Goal: Check status: Check status

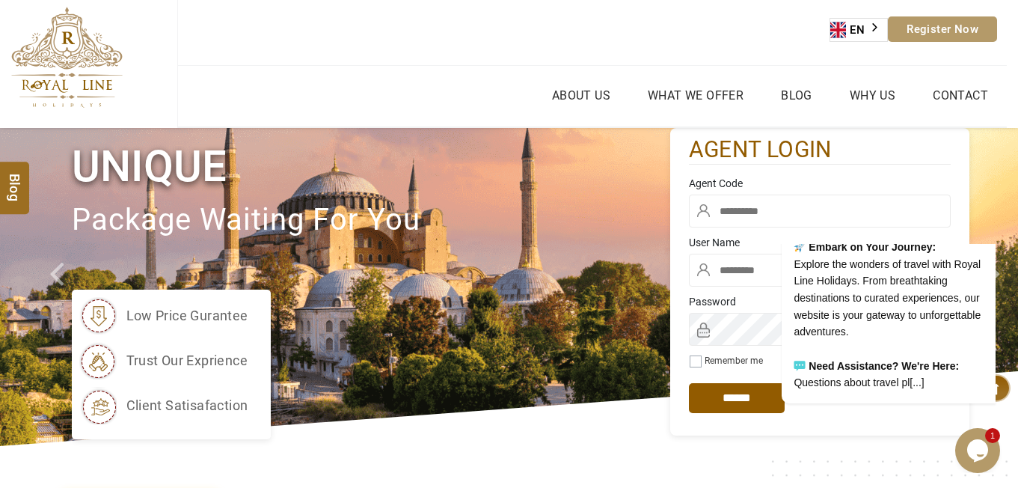
type input "****"
click at [738, 211] on input "text" at bounding box center [820, 210] width 262 height 33
paste input "****"
type input "****"
drag, startPoint x: 751, startPoint y: 395, endPoint x: 742, endPoint y: 611, distance: 216.4
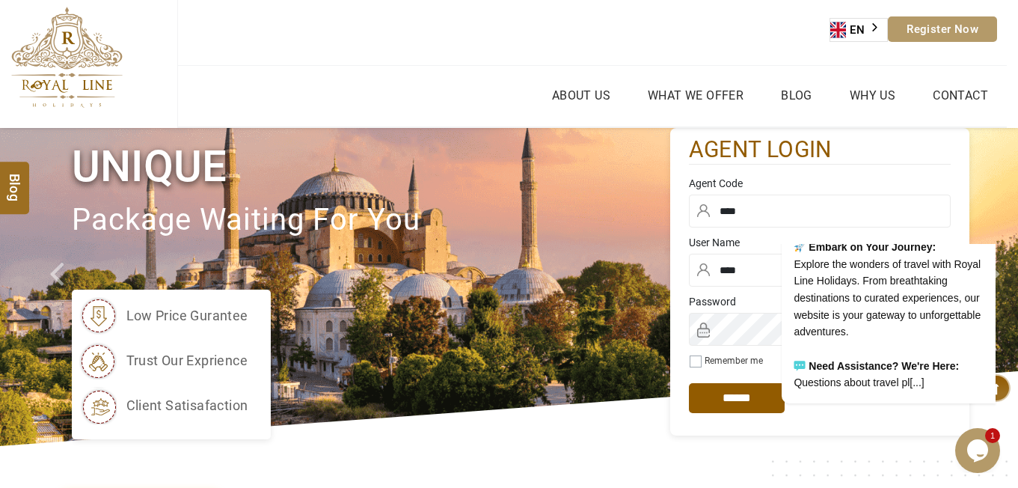
click at [751, 395] on div "Welcome to Royal Line Holidays! Hello Traveler! We're delighted to have you on …" at bounding box center [870, 241] width 254 height 324
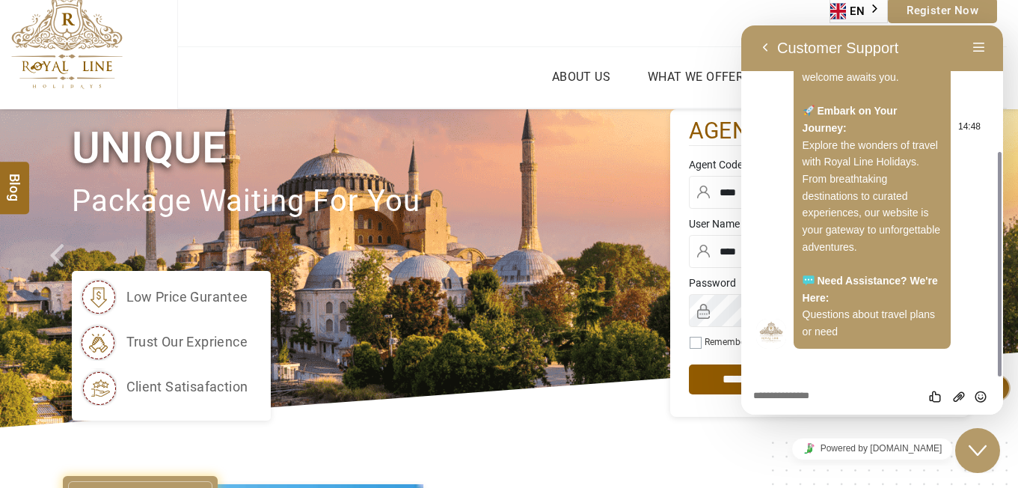
scroll to position [75, 0]
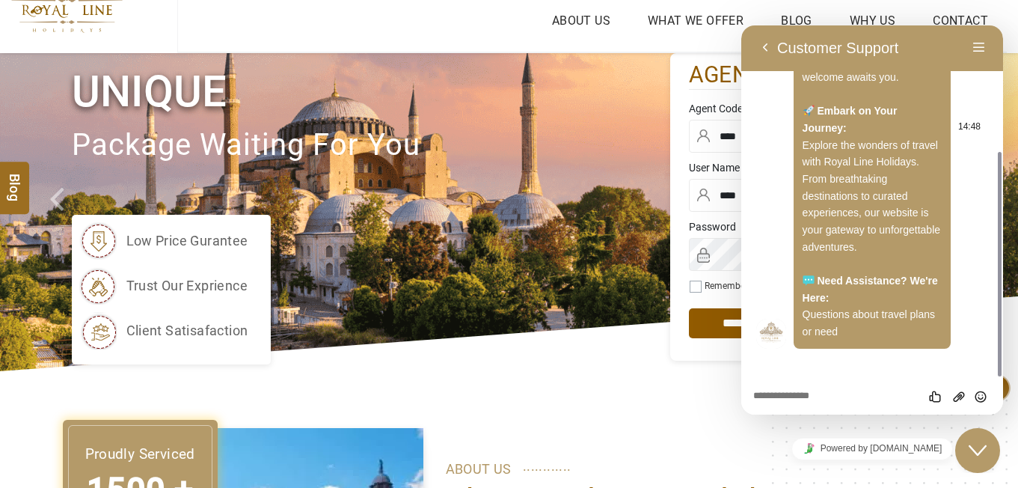
type input "********"
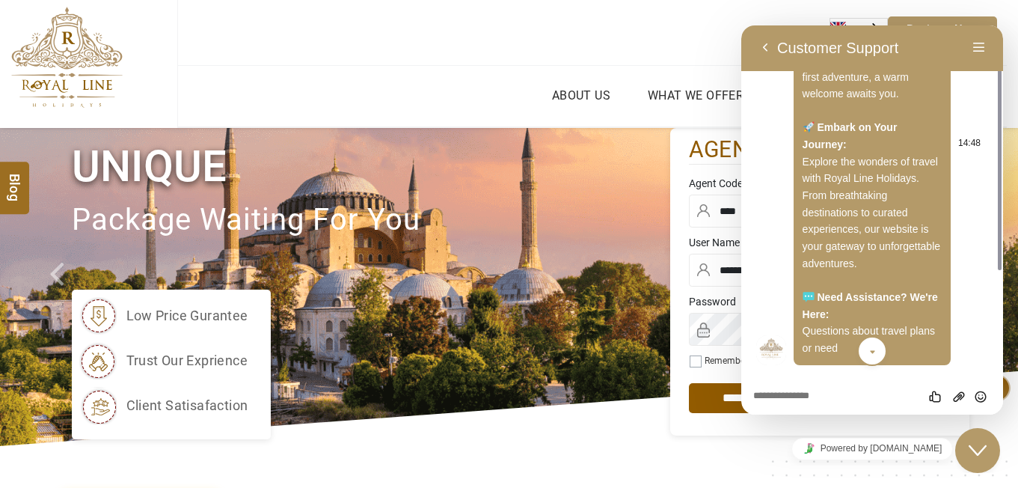
scroll to position [0, 0]
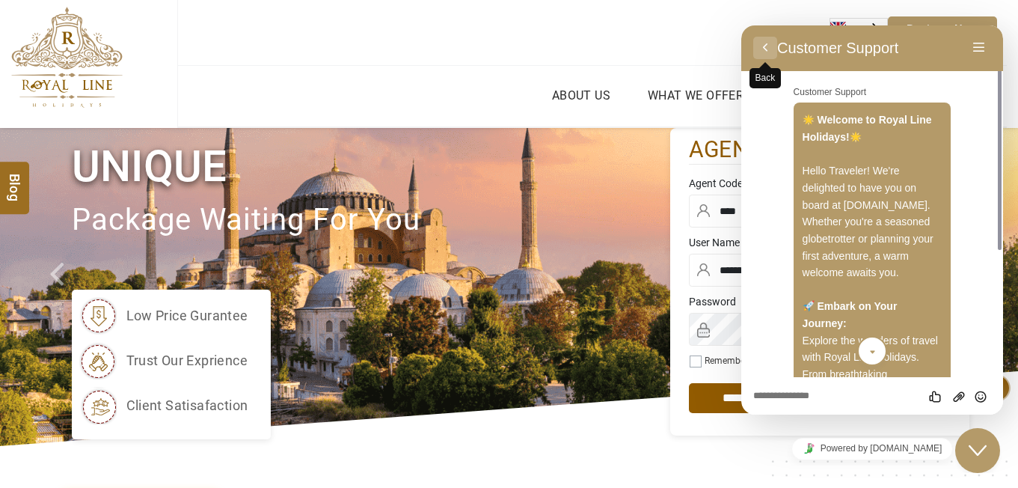
click at [765, 47] on button "Back" at bounding box center [765, 48] width 24 height 22
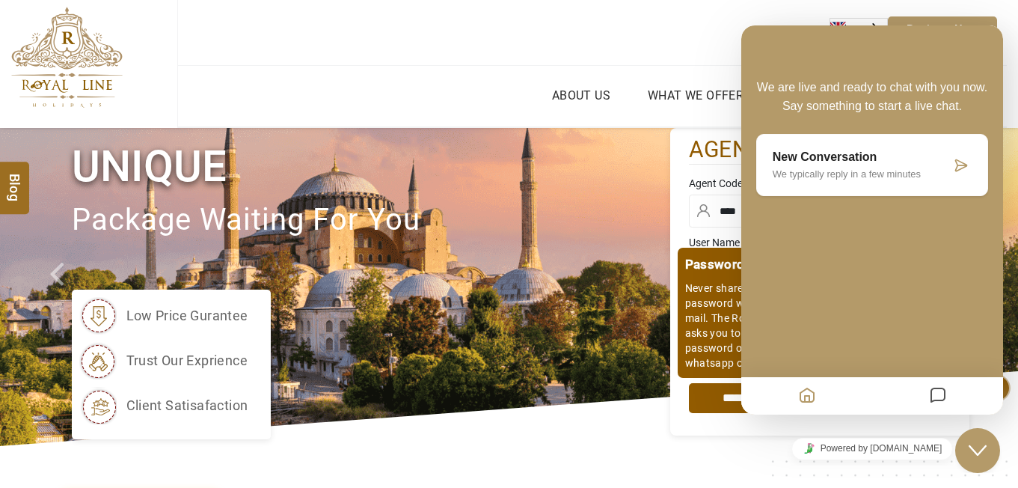
click at [738, 396] on input "*****" at bounding box center [737, 398] width 96 height 30
click at [704, 403] on input "*****" at bounding box center [737, 398] width 96 height 30
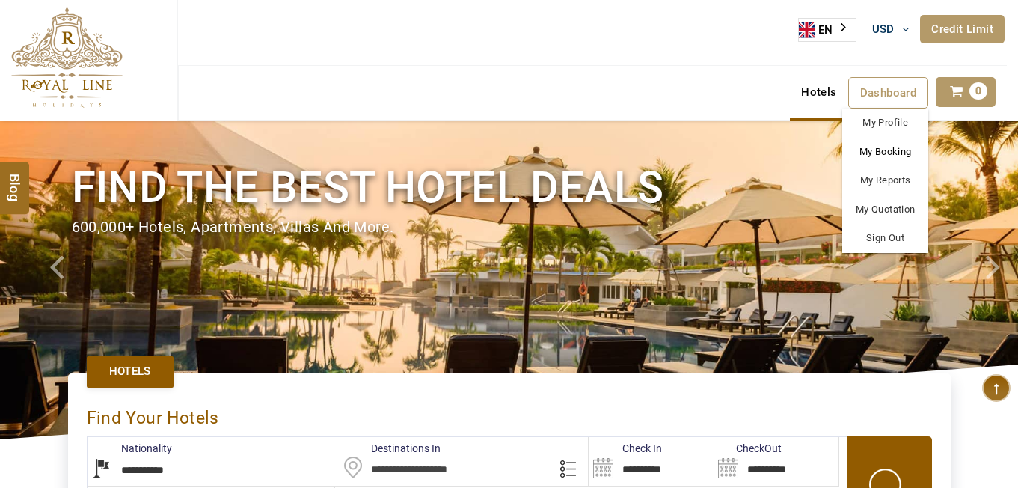
click at [875, 148] on link "My Booking" at bounding box center [885, 152] width 86 height 29
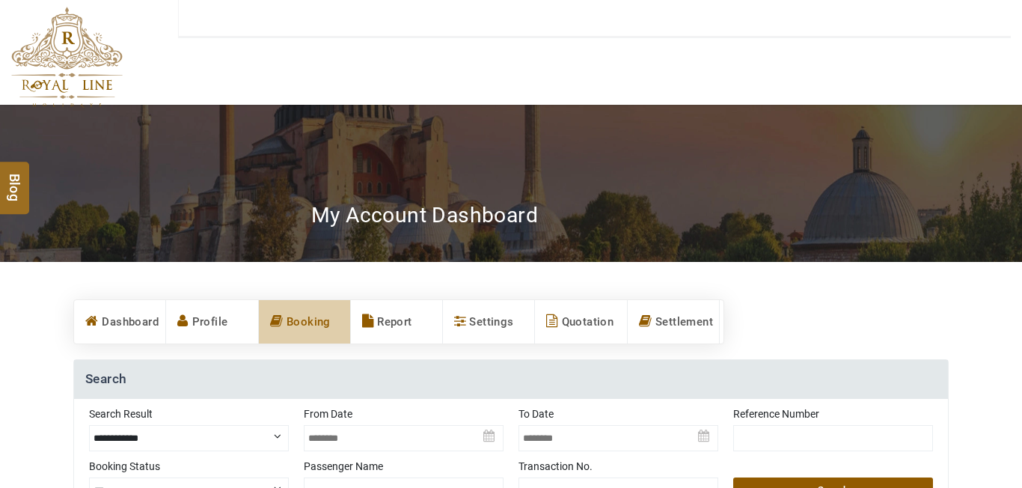
type input "**********"
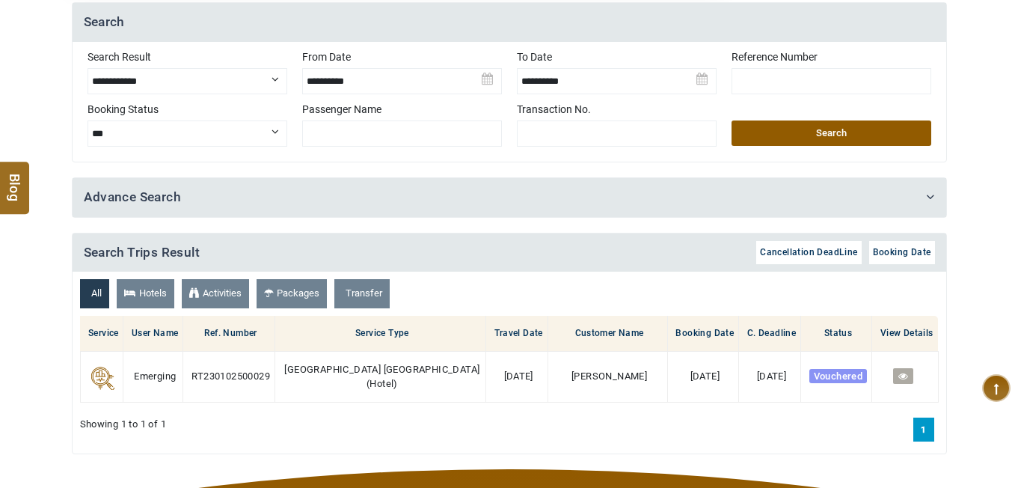
click at [737, 207] on div "**********" at bounding box center [509, 235] width 875 height 466
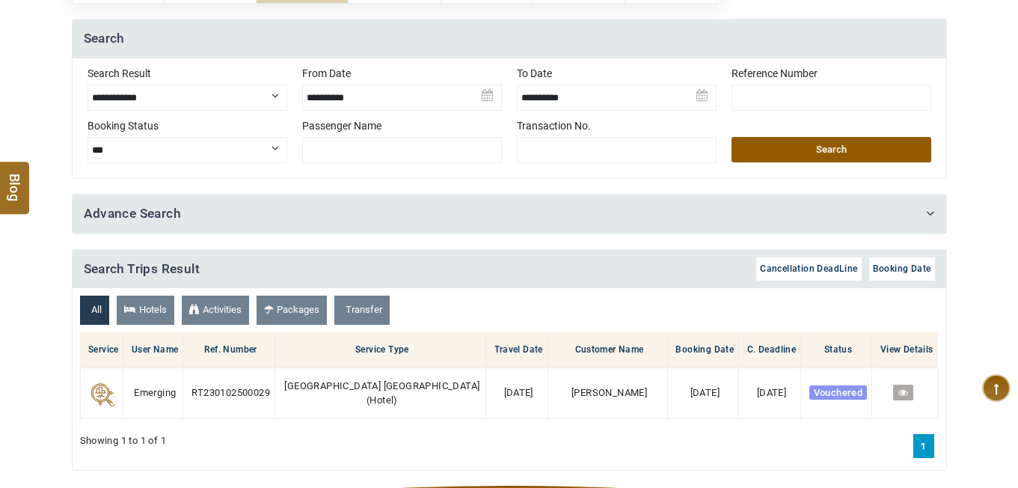
scroll to position [241, 0]
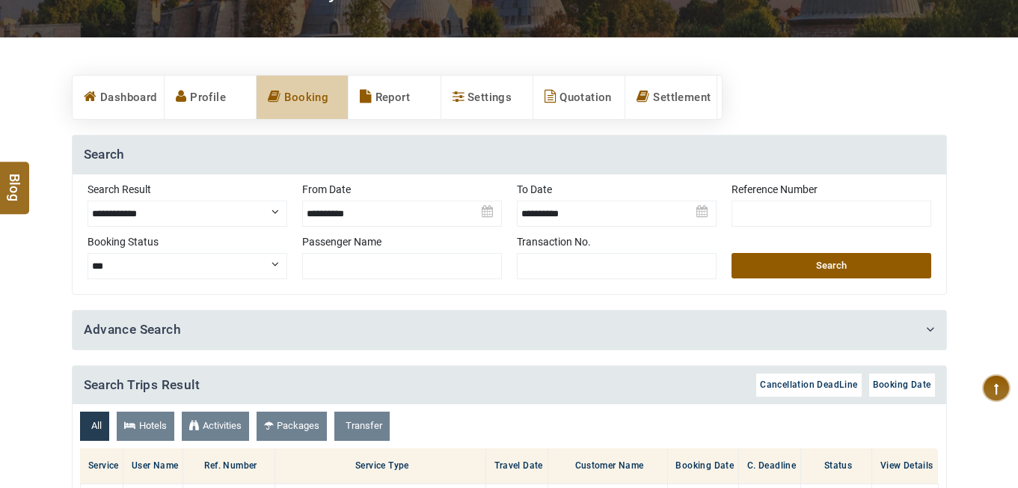
click at [744, 216] on input "text" at bounding box center [832, 213] width 200 height 26
paste input "**********"
type input "**********"
click at [760, 257] on button "Search" at bounding box center [832, 265] width 200 height 25
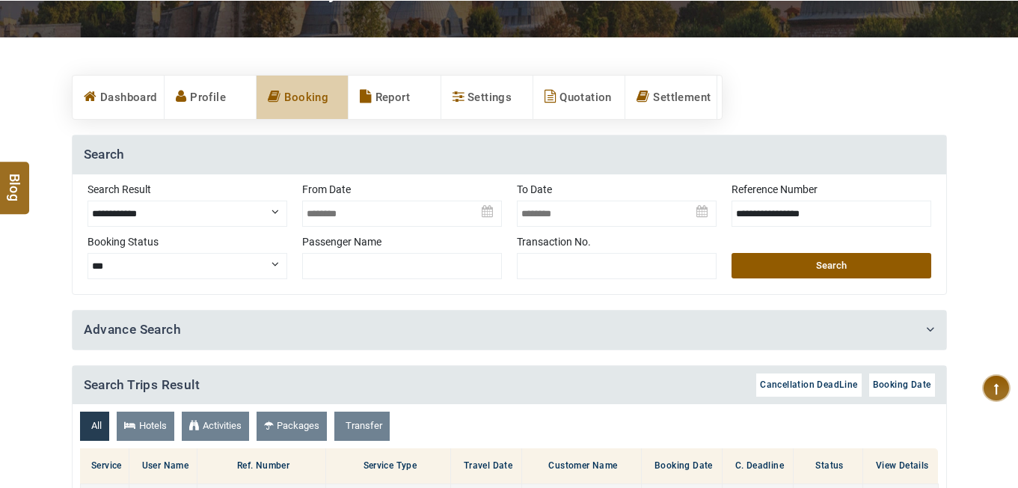
scroll to position [615, 0]
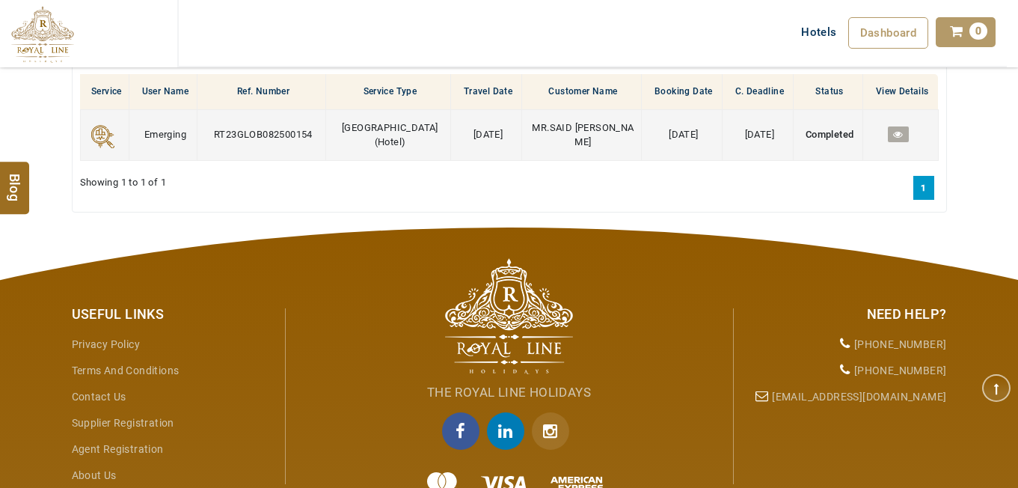
type button "GO"
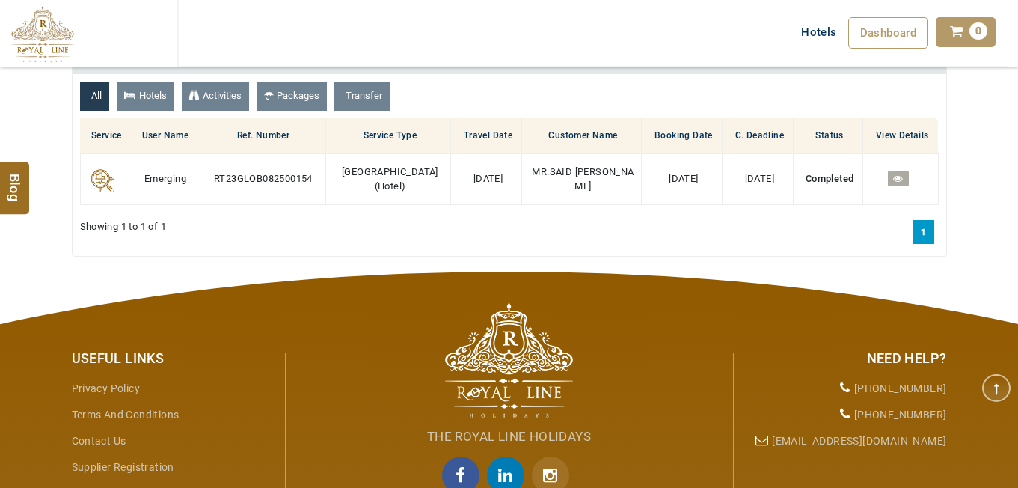
scroll to position [447, 0]
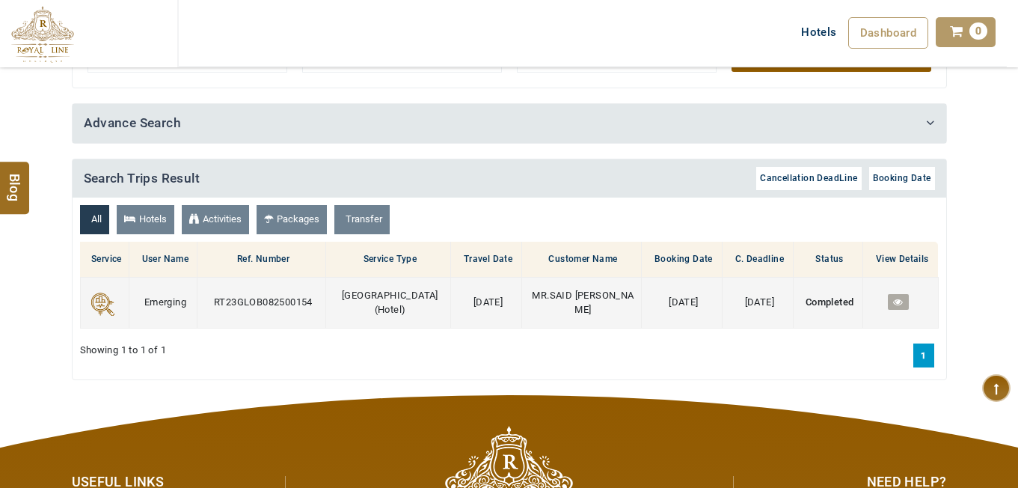
click at [904, 308] on link at bounding box center [898, 302] width 20 height 16
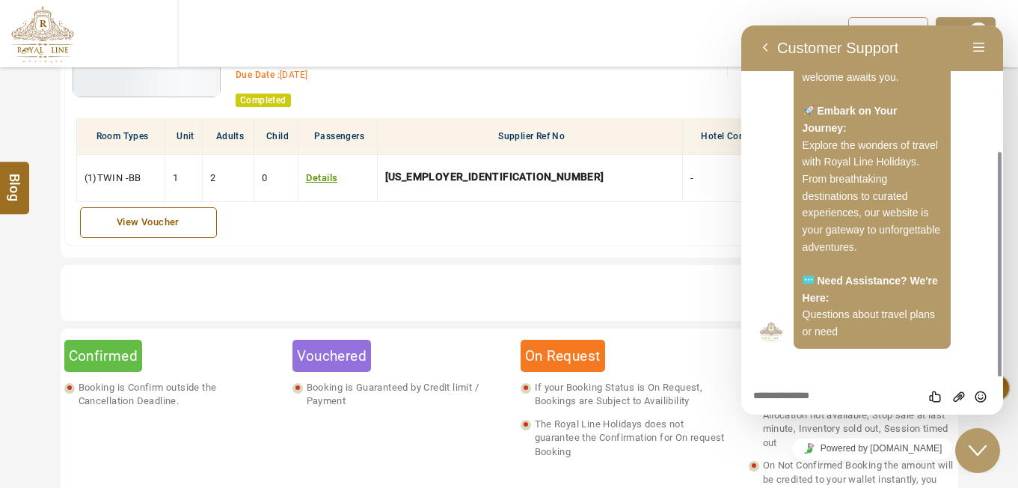
scroll to position [748, 0]
click at [763, 49] on button "Back" at bounding box center [765, 48] width 24 height 22
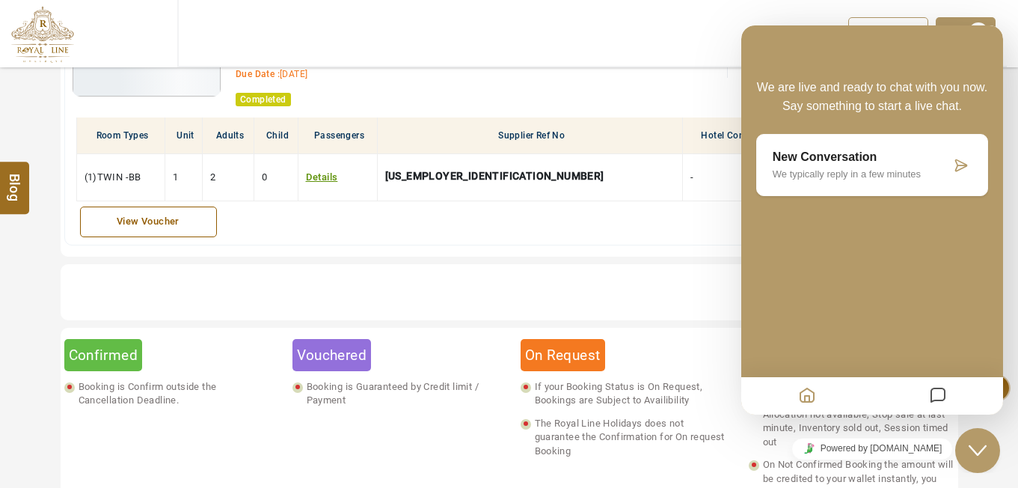
click at [659, 310] on ul "Total Amount:: 607.59 607.59 $" at bounding box center [505, 295] width 883 height 41
click at [812, 393] on icon "Home" at bounding box center [807, 396] width 18 height 29
click at [617, 284] on ul "Total Amount:: 607.59 607.59 $" at bounding box center [505, 295] width 883 height 41
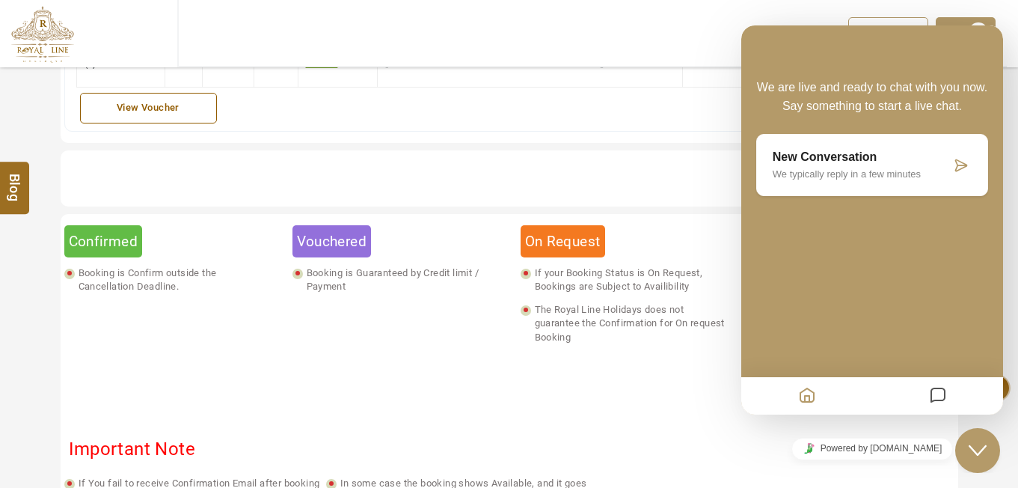
scroll to position [748, 0]
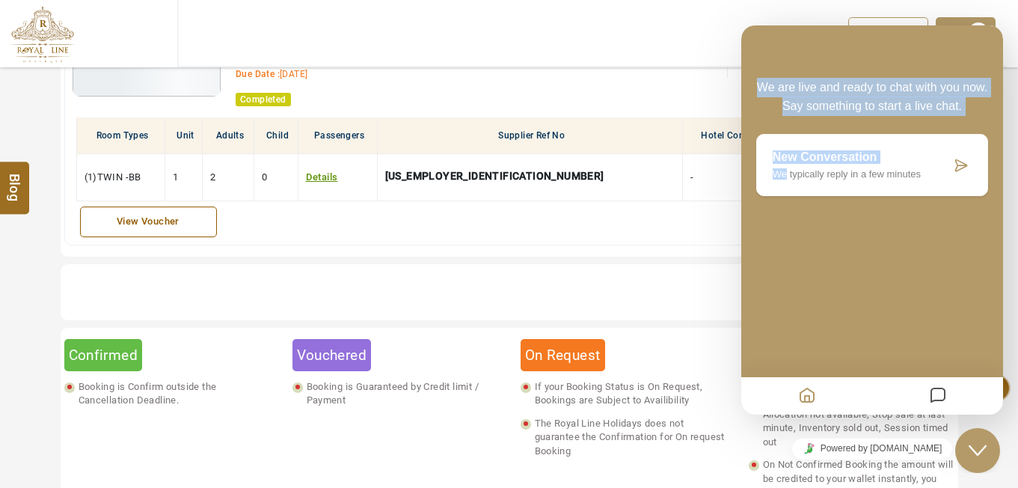
drag, startPoint x: 779, startPoint y: 49, endPoint x: 779, endPoint y: 244, distance: 195.2
click at [779, 244] on div "Back Rate this chat Upload File Insert emoji Customer Support Welcome to Royal …" at bounding box center [872, 219] width 262 height 389
click at [825, 31] on div at bounding box center [872, 31] width 262 height 12
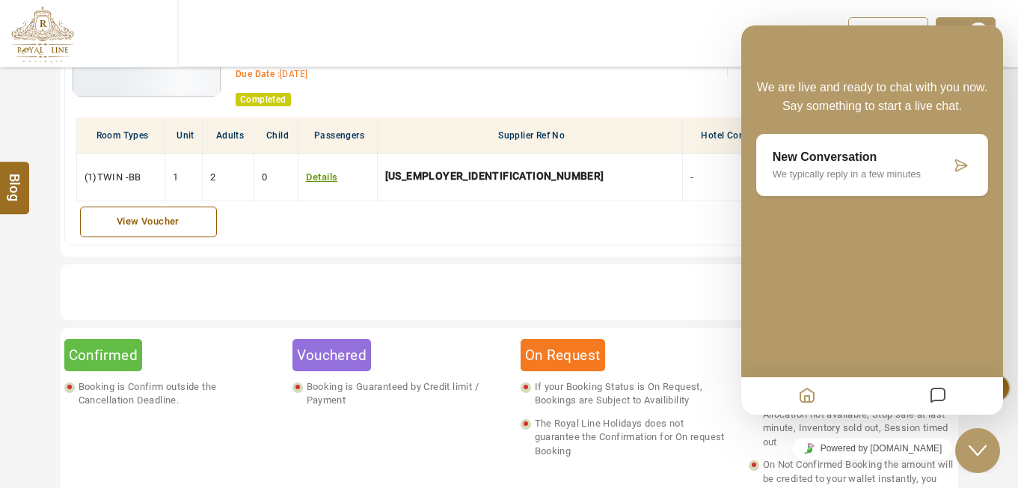
click at [927, 396] on button "Messages" at bounding box center [937, 396] width 25 height 29
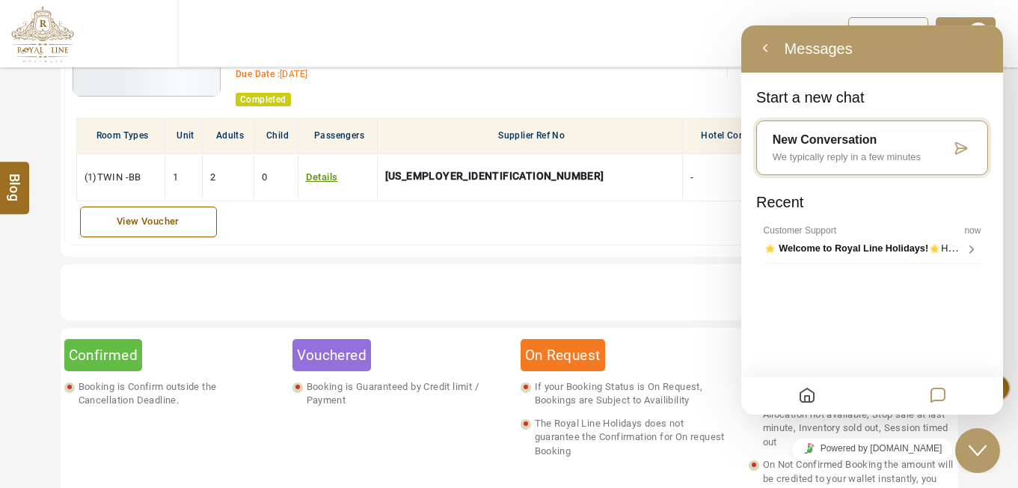
click at [931, 394] on icon "Messages" at bounding box center [938, 396] width 18 height 29
click at [805, 395] on icon "Home" at bounding box center [807, 396] width 18 height 29
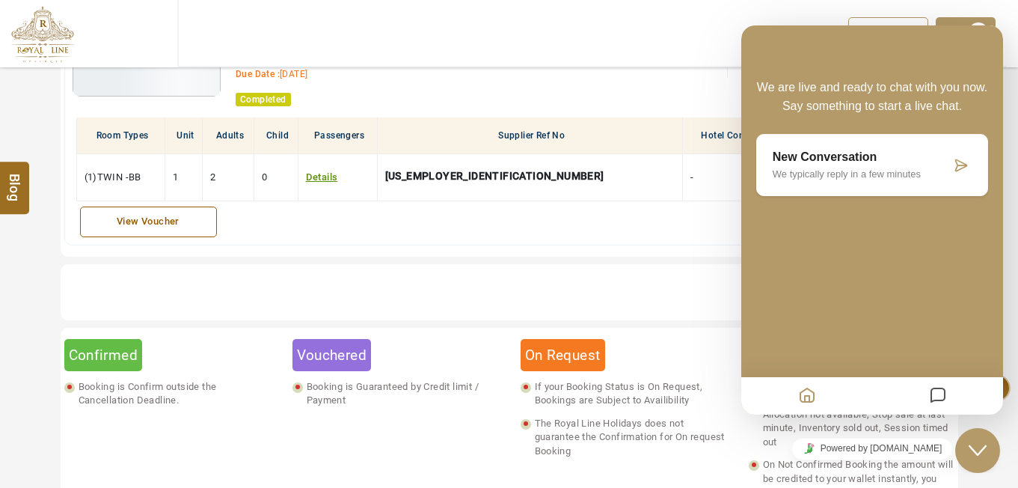
click at [669, 303] on ul "Total Amount:: 607.59 607.59 $" at bounding box center [505, 295] width 883 height 41
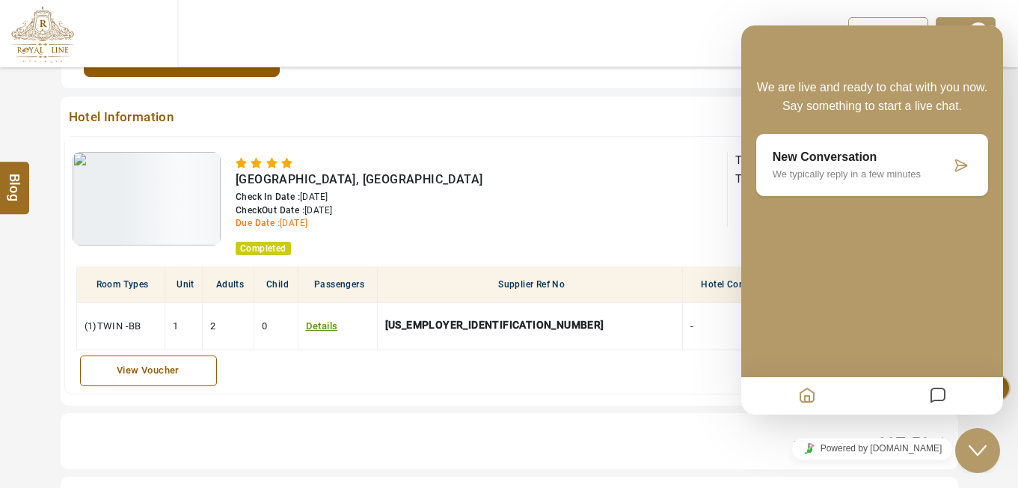
scroll to position [673, 0]
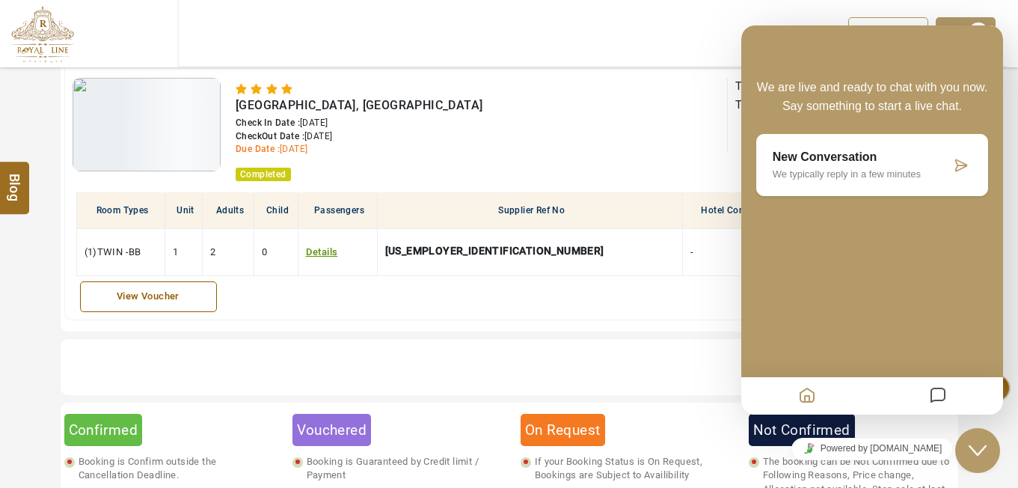
click at [199, 290] on div "View Voucher" at bounding box center [148, 296] width 120 height 14
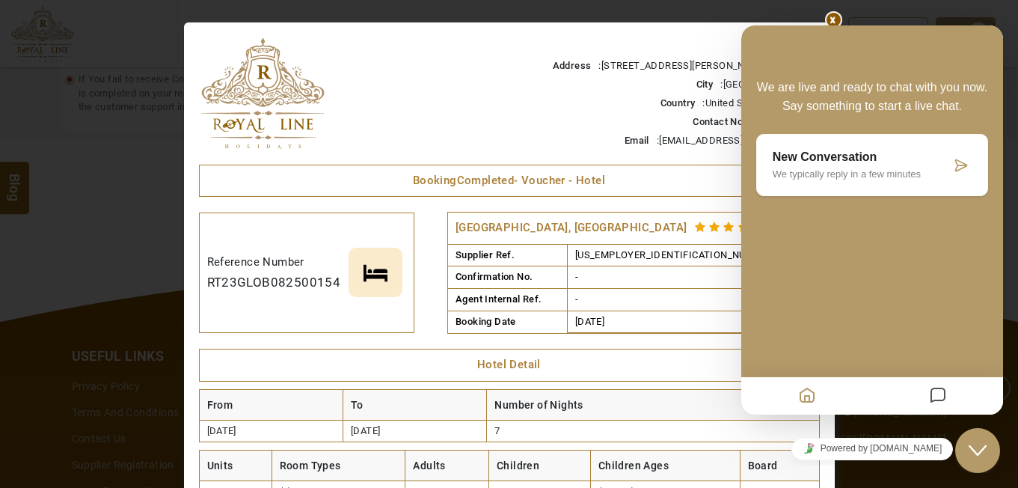
scroll to position [1346, 0]
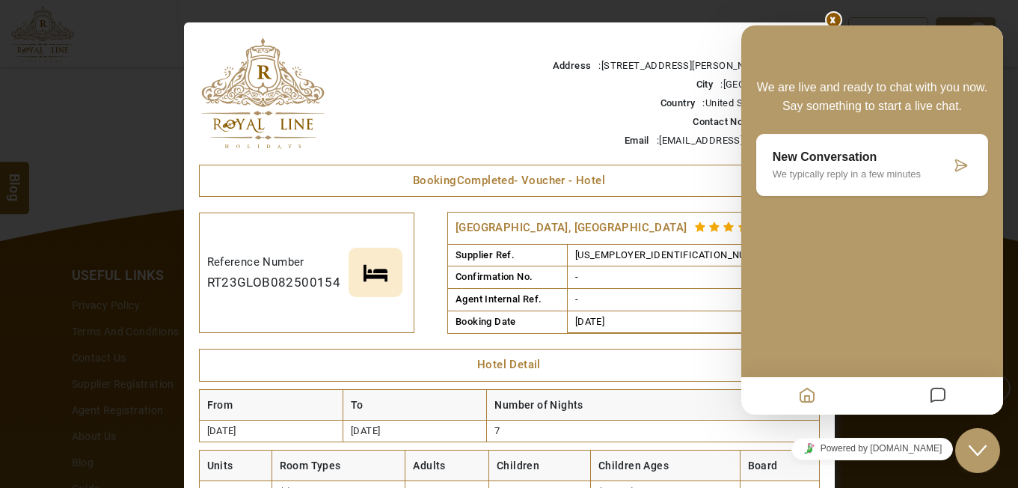
click at [835, 22] on div at bounding box center [835, 22] width 0 height 0
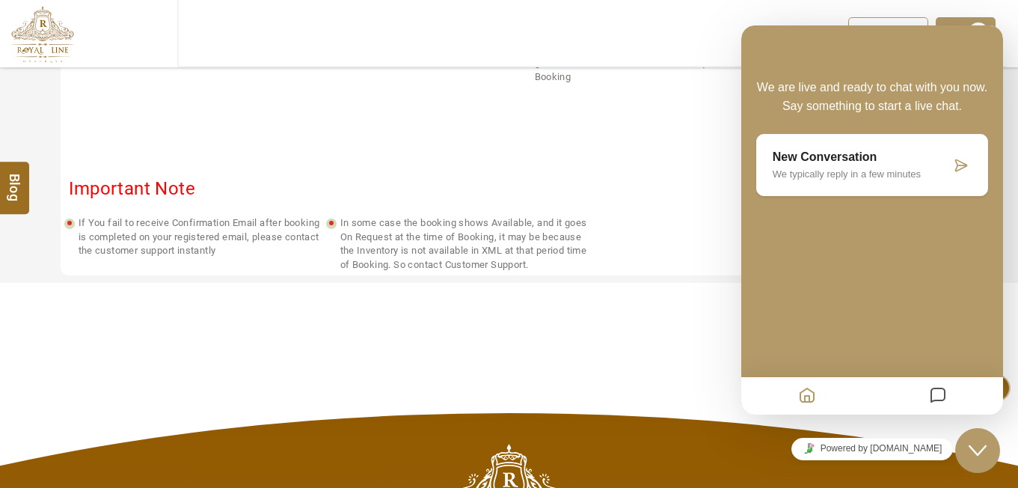
scroll to position [1047, 0]
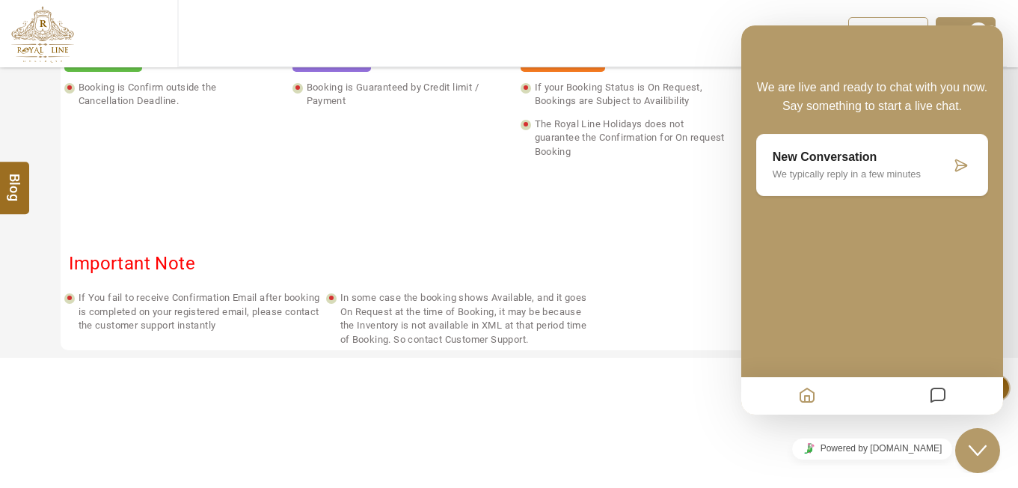
click at [743, 14] on div "Hotels Dashboard My Profile My Booking My Reports My Quotation Sign Out 0" at bounding box center [592, 33] width 829 height 67
click at [958, 16] on div "Hotels Dashboard My Profile My Booking My Reports My Quotation Sign Out 0" at bounding box center [893, 33] width 228 height 66
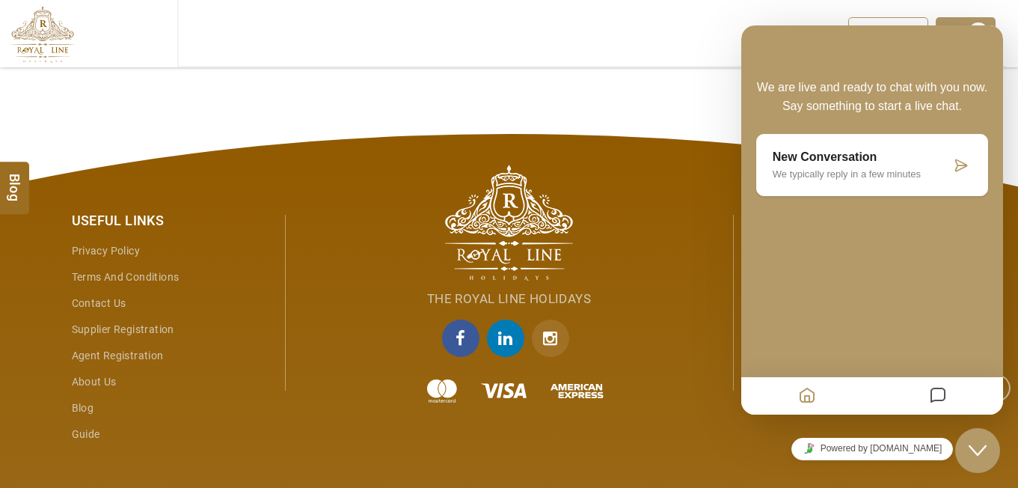
scroll to position [1453, 0]
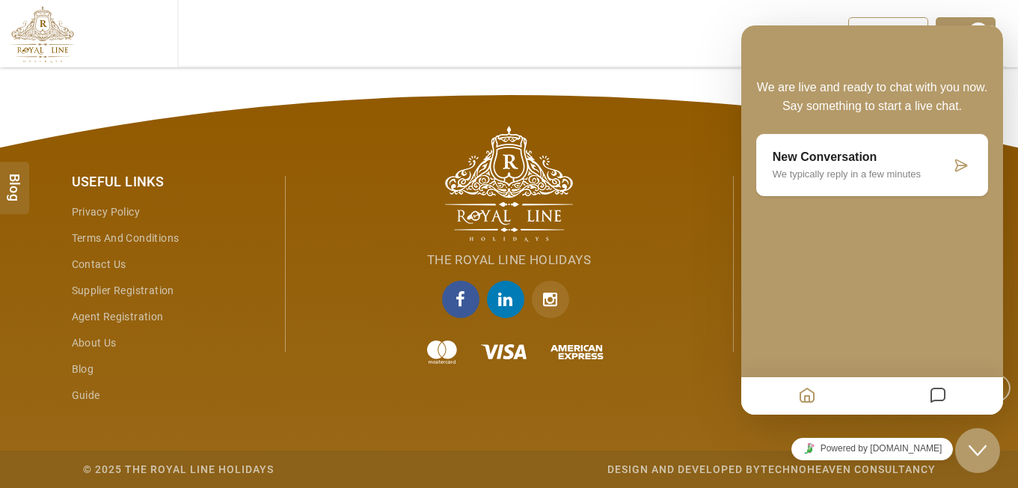
click at [973, 440] on button "Close Chat This icon closes the chat window." at bounding box center [977, 450] width 45 height 45
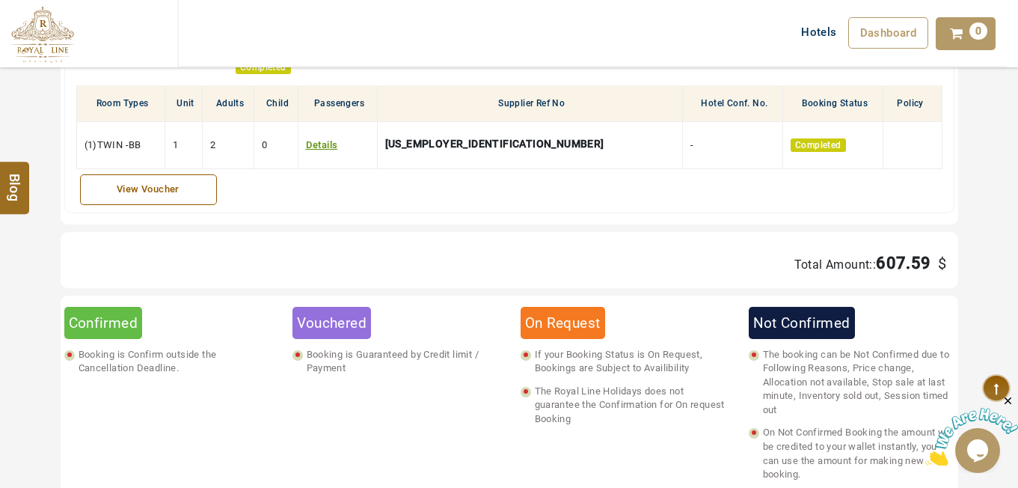
scroll to position [705, 0]
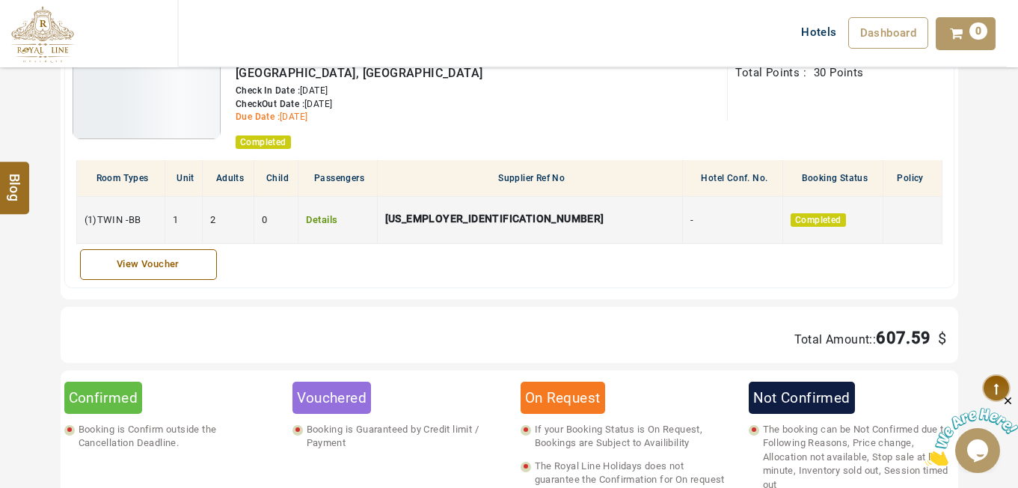
click at [338, 221] on link "Details" at bounding box center [322, 219] width 32 height 11
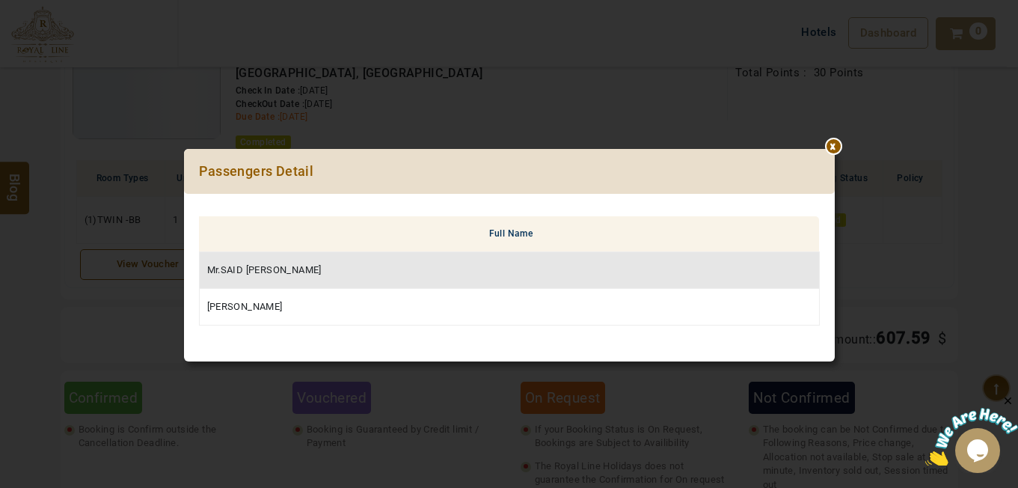
scroll to position [1005, 0]
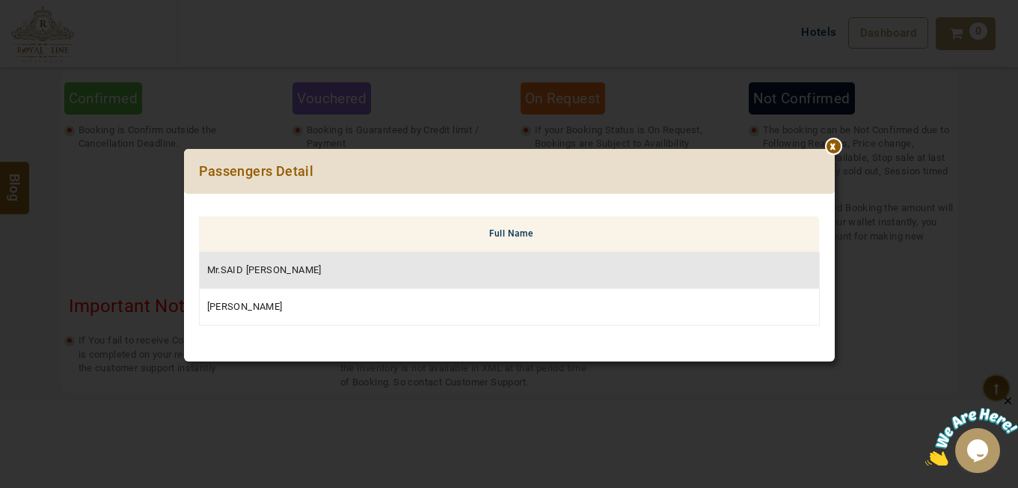
click at [835, 149] on div at bounding box center [835, 149] width 0 height 0
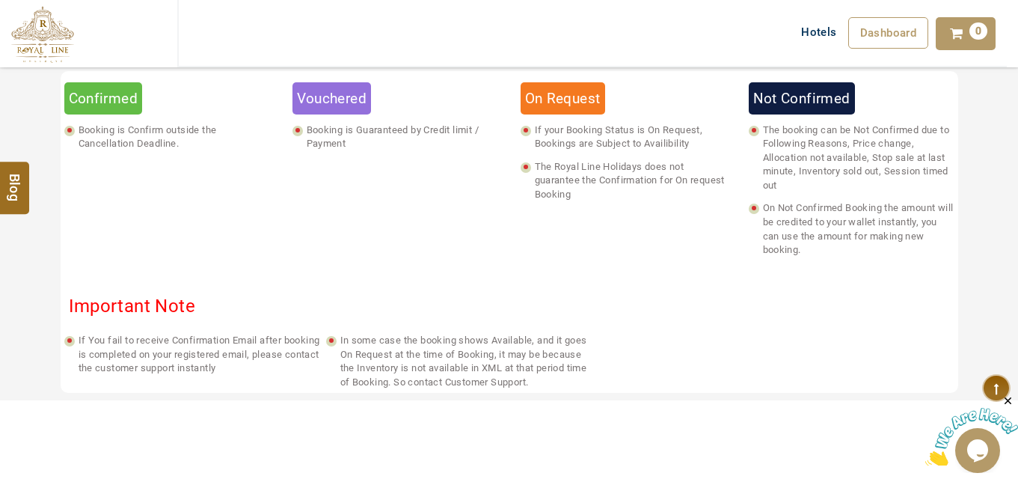
scroll to position [1453, 0]
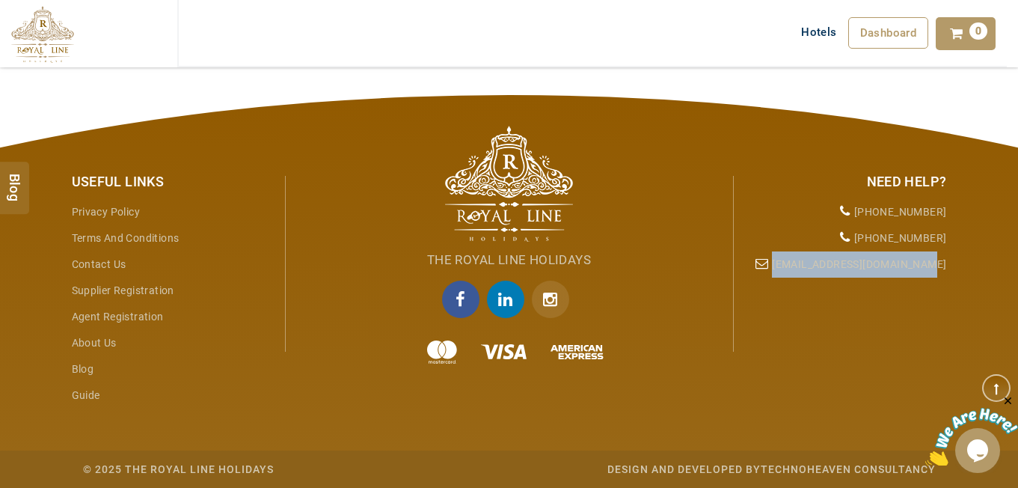
drag, startPoint x: 953, startPoint y: 267, endPoint x: 805, endPoint y: 272, distance: 148.2
click at [805, 272] on div "Need Help? +971 55 344 0168 +972 58 760 9885 info@royallineholidays.com" at bounding box center [846, 219] width 224 height 115
copy li "[EMAIL_ADDRESS][DOMAIN_NAME]"
